Goal: Check status: Check status

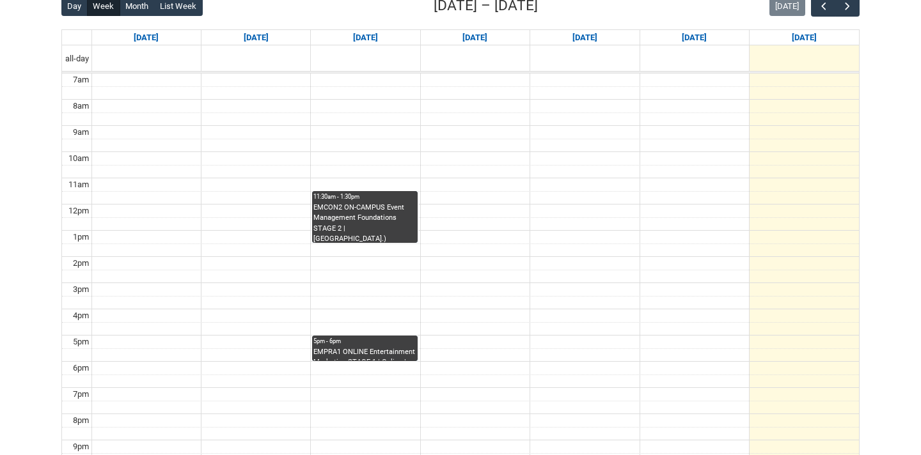
scroll to position [343, 0]
click at [138, 7] on button "Month" at bounding box center [137, 5] width 35 height 20
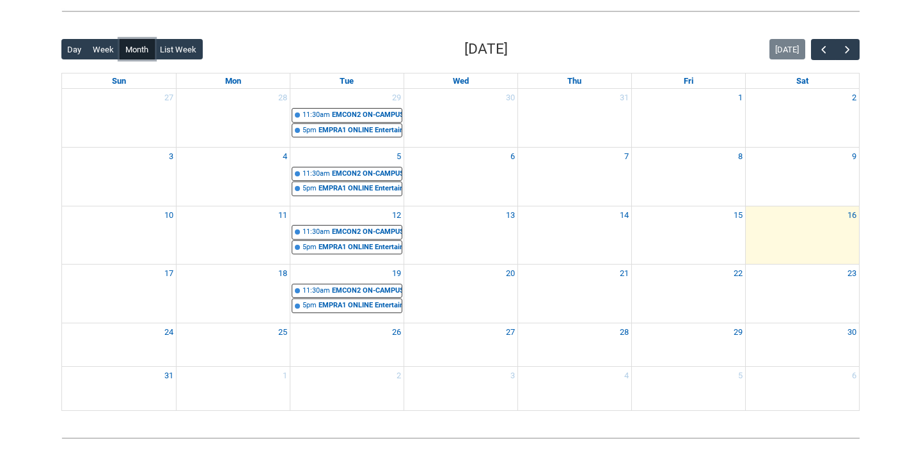
scroll to position [299, 0]
click at [846, 54] on span "button" at bounding box center [847, 49] width 13 height 13
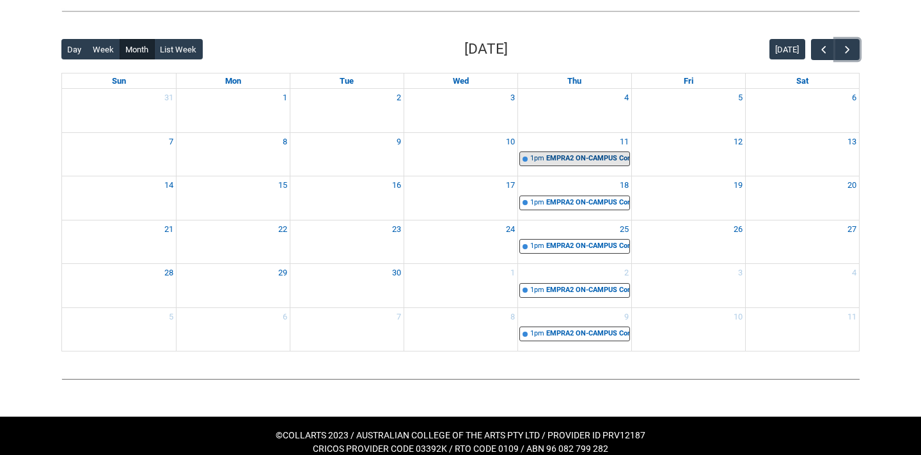
click at [605, 157] on div "EMPRA2 ON-CAMPUS Content Creation STAGE 2 Group 1 | Room 105 ([GEOGRAPHIC_DATA]…" at bounding box center [587, 158] width 83 height 11
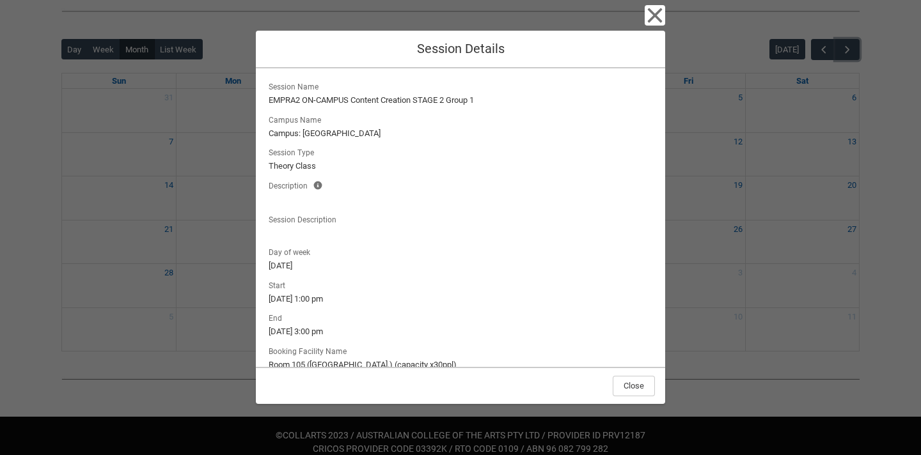
scroll to position [19, 0]
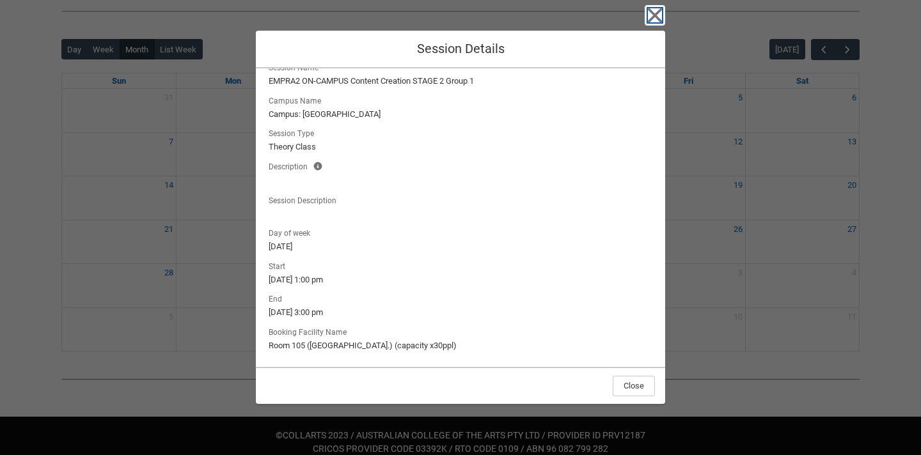
click at [657, 12] on icon "button" at bounding box center [655, 15] width 15 height 15
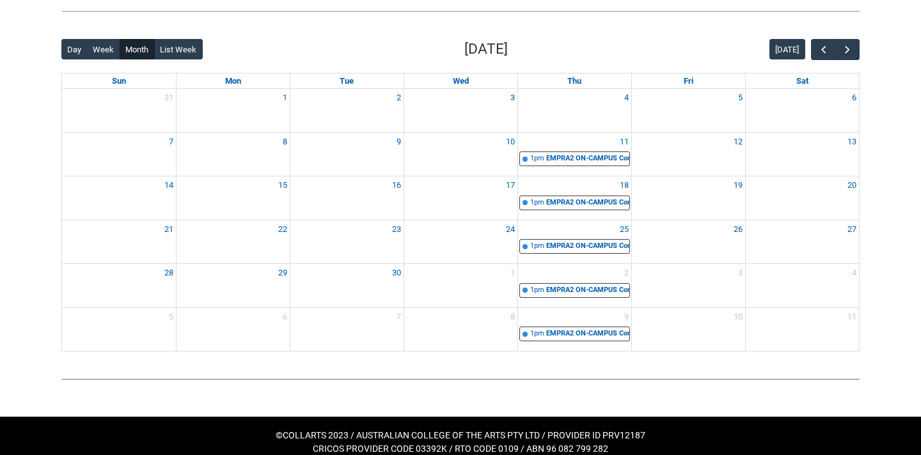
click at [861, 42] on div "Back Loading... This page should update in a few seconds... Day Week Month List…" at bounding box center [460, 195] width 818 height 334
click at [854, 42] on button "button" at bounding box center [847, 49] width 24 height 21
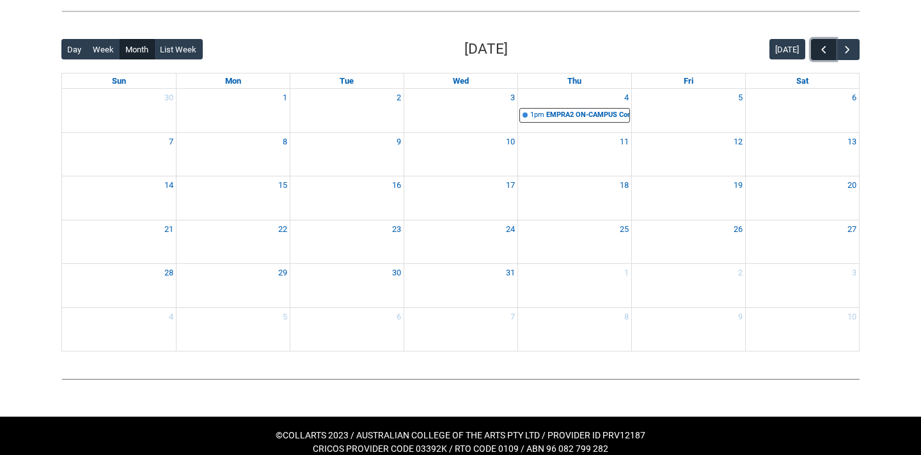
click at [819, 46] on span "button" at bounding box center [823, 49] width 13 height 13
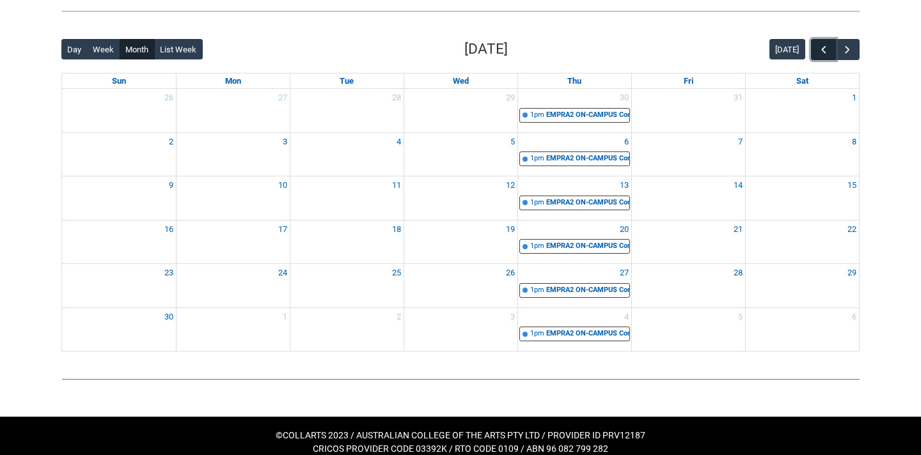
click at [819, 46] on span "button" at bounding box center [823, 49] width 13 height 13
click at [819, 47] on span "button" at bounding box center [823, 49] width 13 height 13
